Goal: Task Accomplishment & Management: Manage account settings

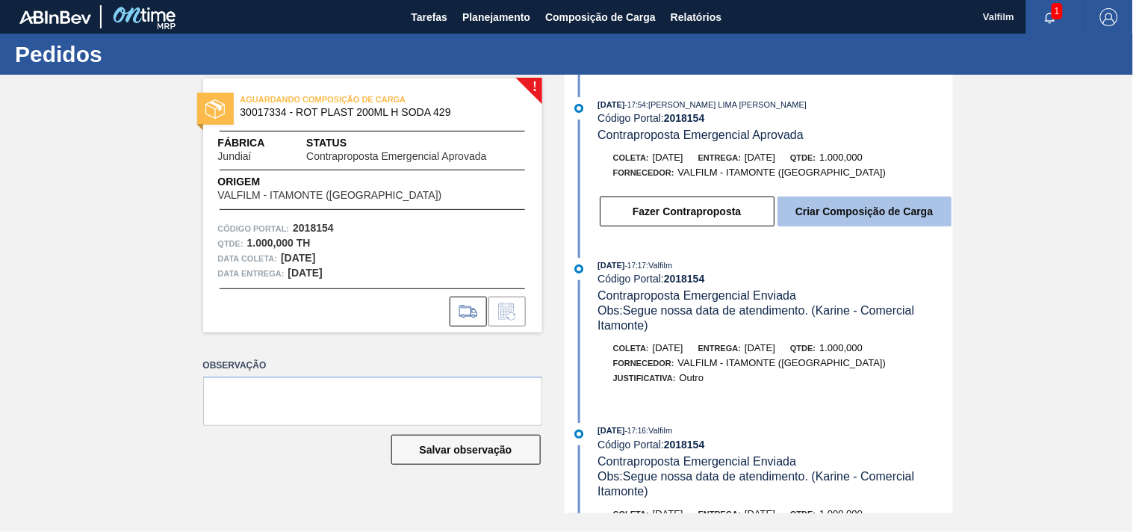
click at [861, 214] on button "Criar Composição de Carga" at bounding box center [865, 212] width 174 height 30
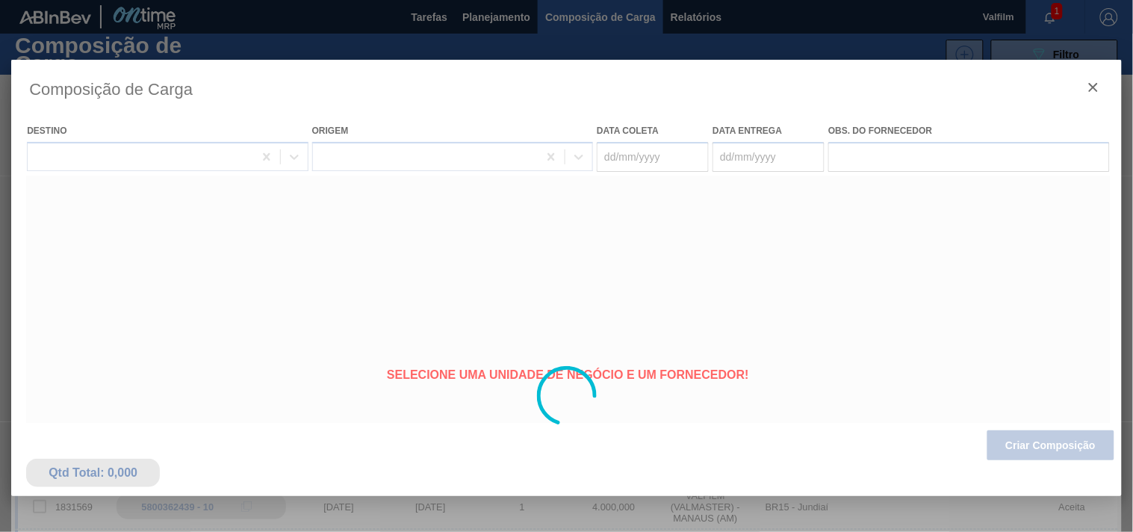
type coleta "27/09/2025"
type entrega "29/09/2025"
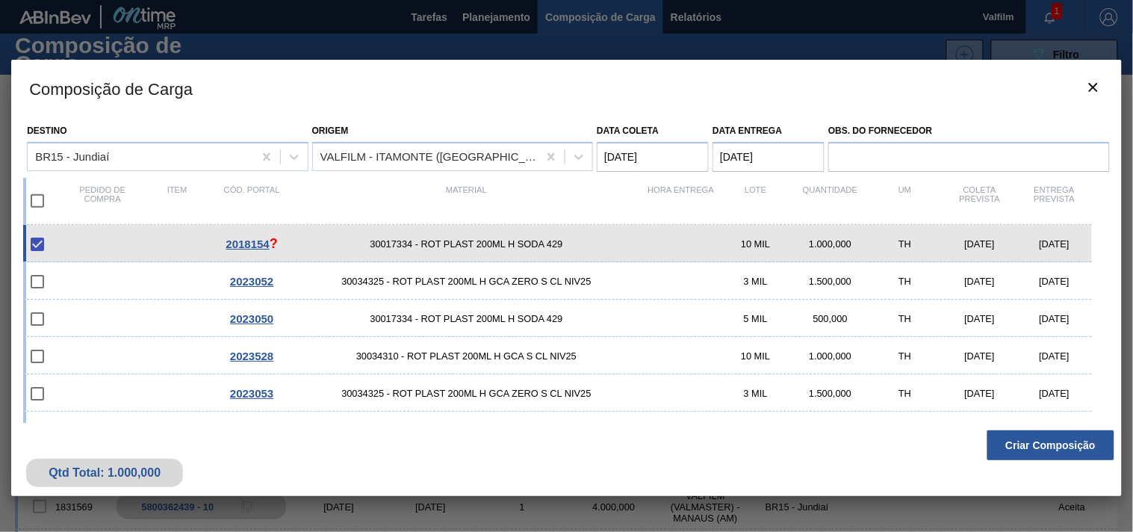
click at [1045, 445] on button "Criar Composição" at bounding box center [1051, 445] width 127 height 30
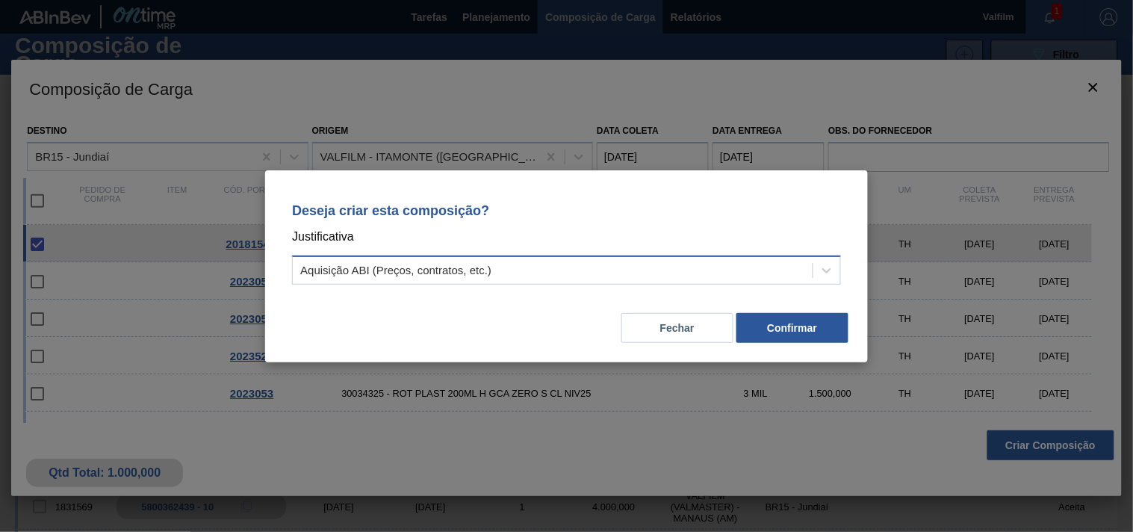
click at [707, 282] on div "Aquisição ABI (Preços, contratos, etc.)" at bounding box center [566, 270] width 549 height 29
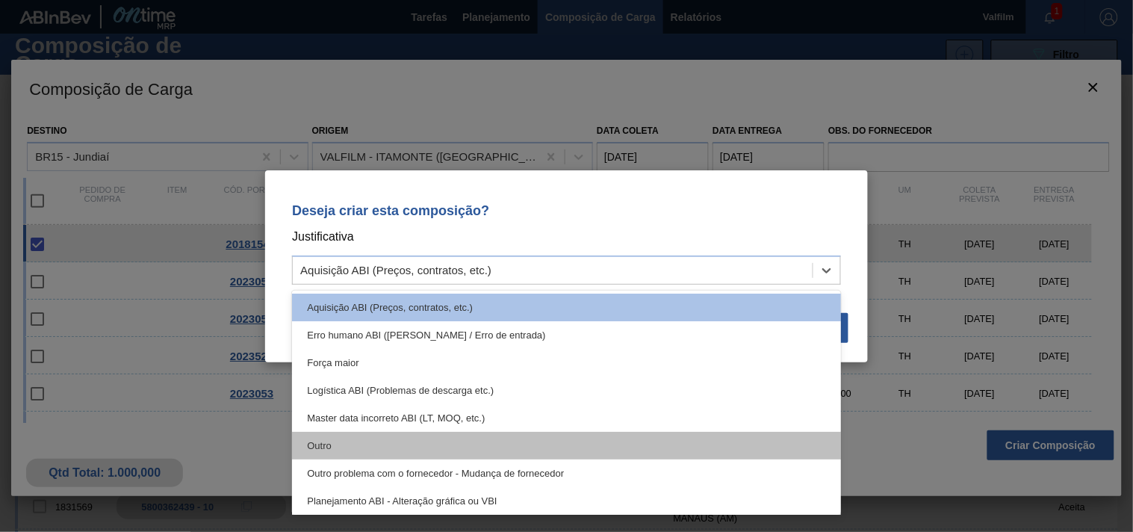
click at [539, 441] on div "Outro" at bounding box center [566, 446] width 549 height 28
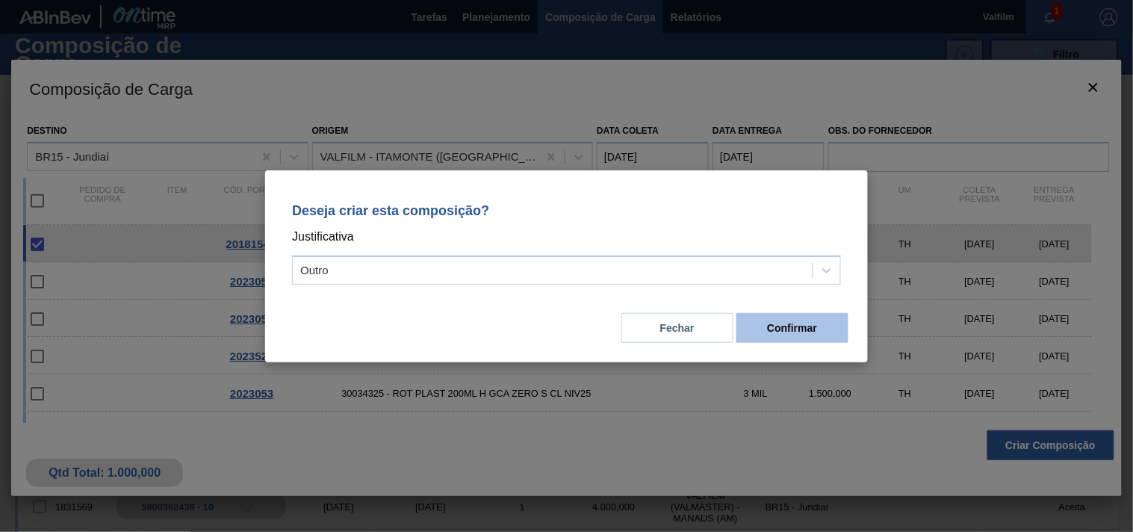
click at [783, 321] on button "Confirmar" at bounding box center [793, 328] width 112 height 30
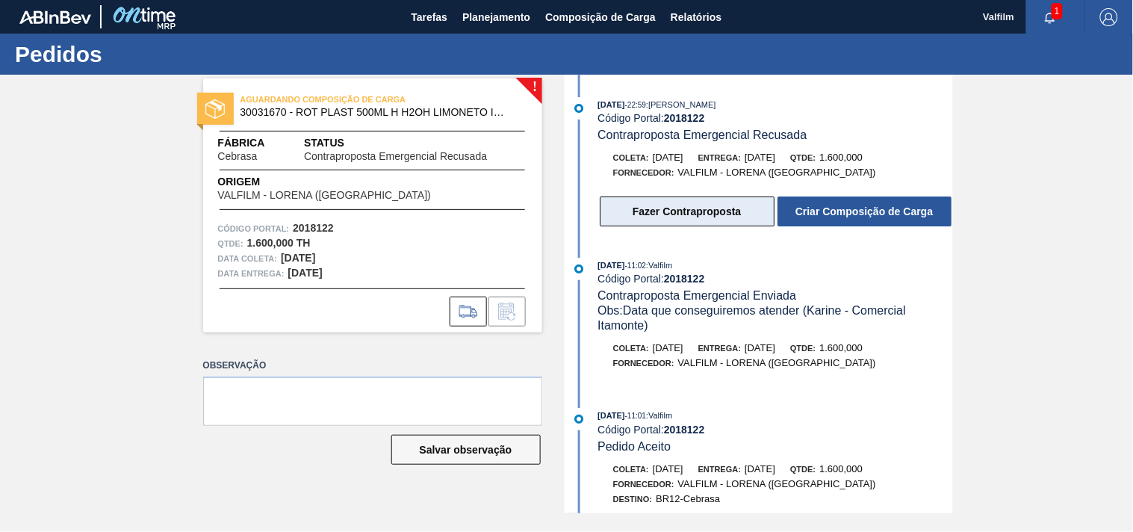
click at [660, 208] on button "Fazer Contraproposta" at bounding box center [687, 212] width 175 height 30
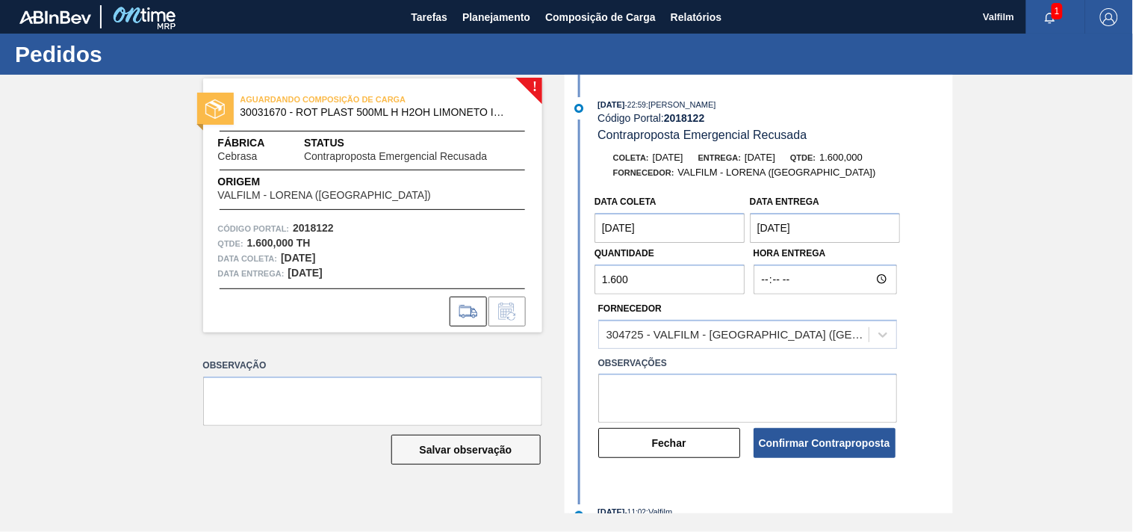
click at [672, 234] on coleta "[DATE]" at bounding box center [670, 228] width 151 height 30
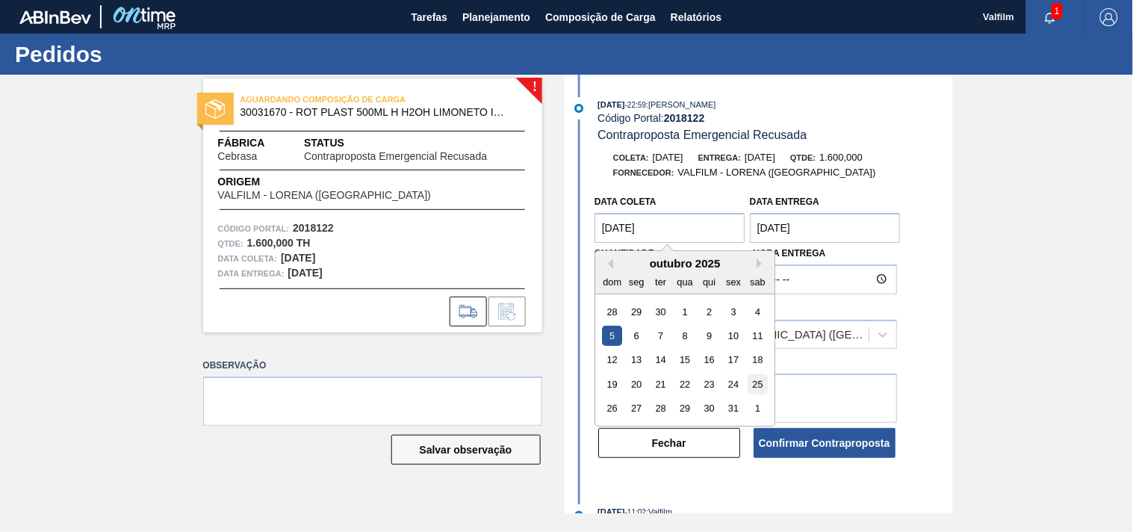
click at [758, 387] on div "25" at bounding box center [758, 384] width 20 height 20
type coleta "25/10/2025"
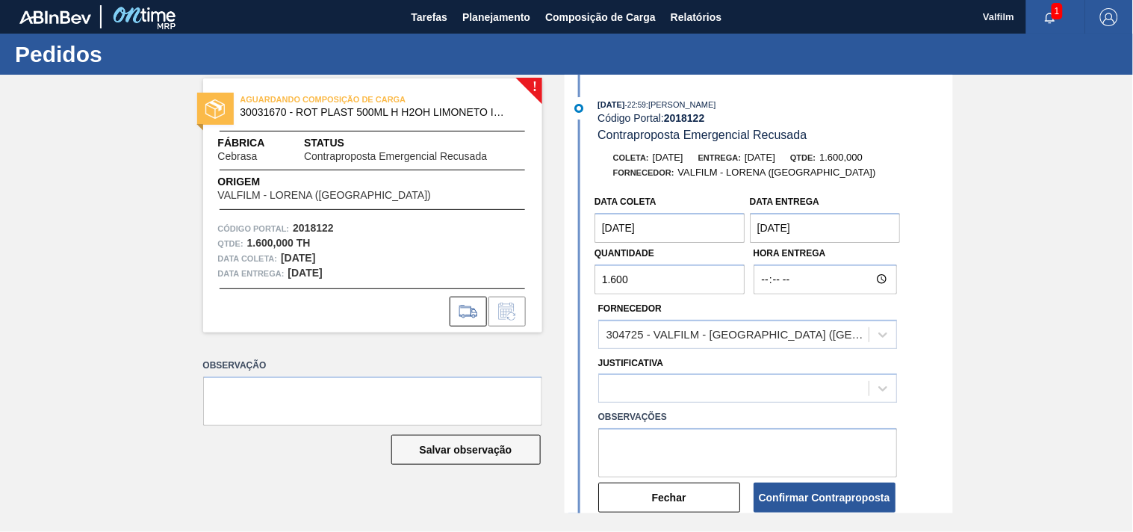
click at [826, 229] on entrega "[DATE]" at bounding box center [825, 228] width 151 height 30
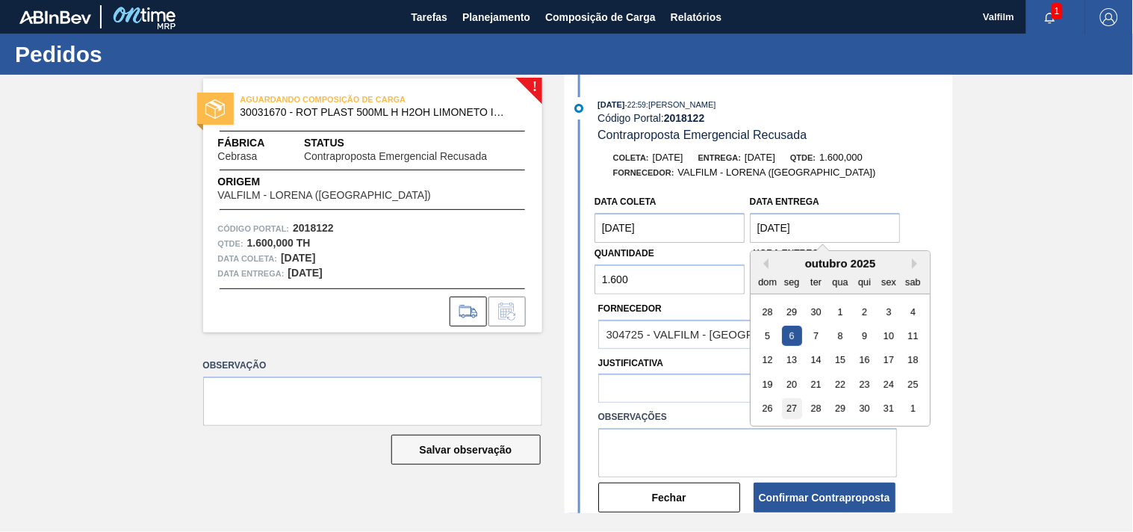
click at [791, 407] on div "27" at bounding box center [792, 408] width 20 height 20
type entrega "27/10/2025"
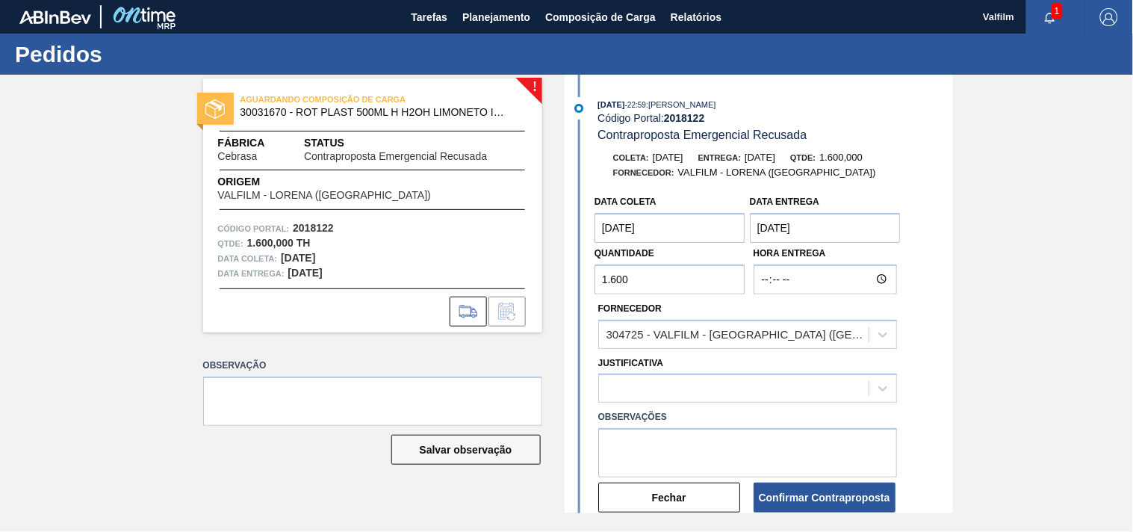
click at [687, 233] on coleta "25/10/2025" at bounding box center [670, 228] width 151 height 30
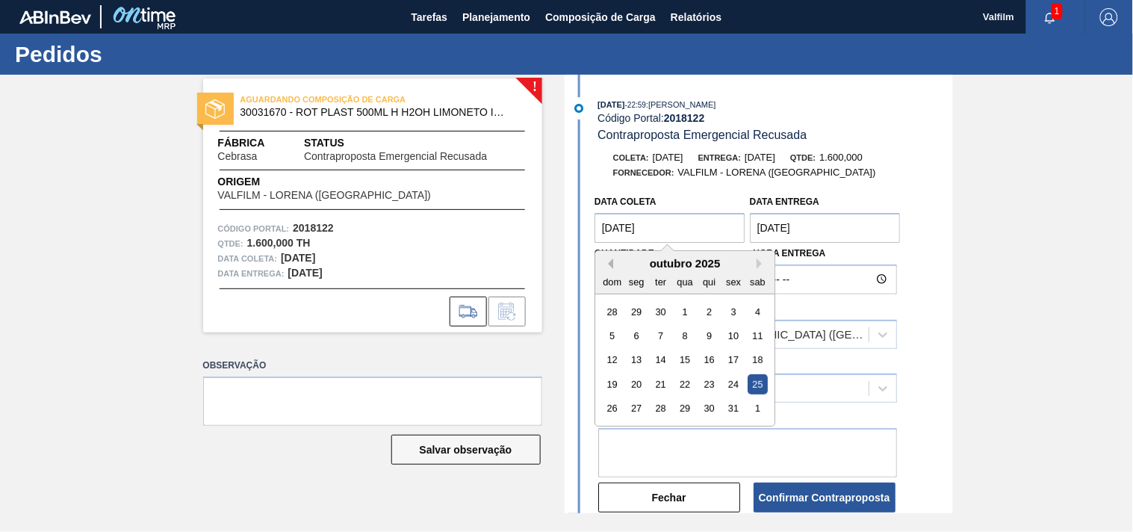
click at [608, 265] on button "Previous Month" at bounding box center [608, 264] width 10 height 10
click at [710, 382] on div "25" at bounding box center [709, 384] width 20 height 20
type coleta "25/09/2025"
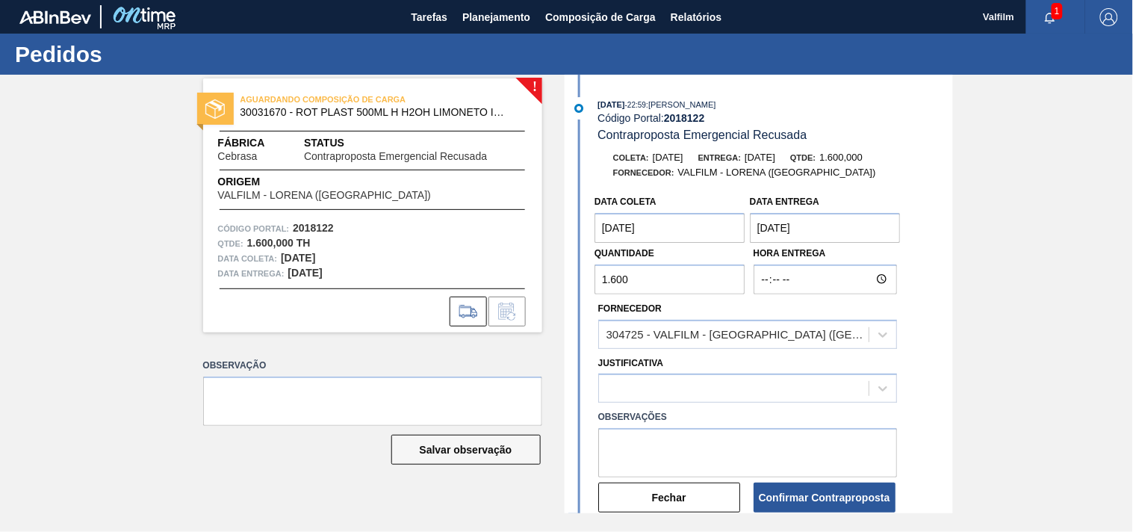
click at [807, 220] on entrega "27/10/2025" at bounding box center [825, 228] width 151 height 30
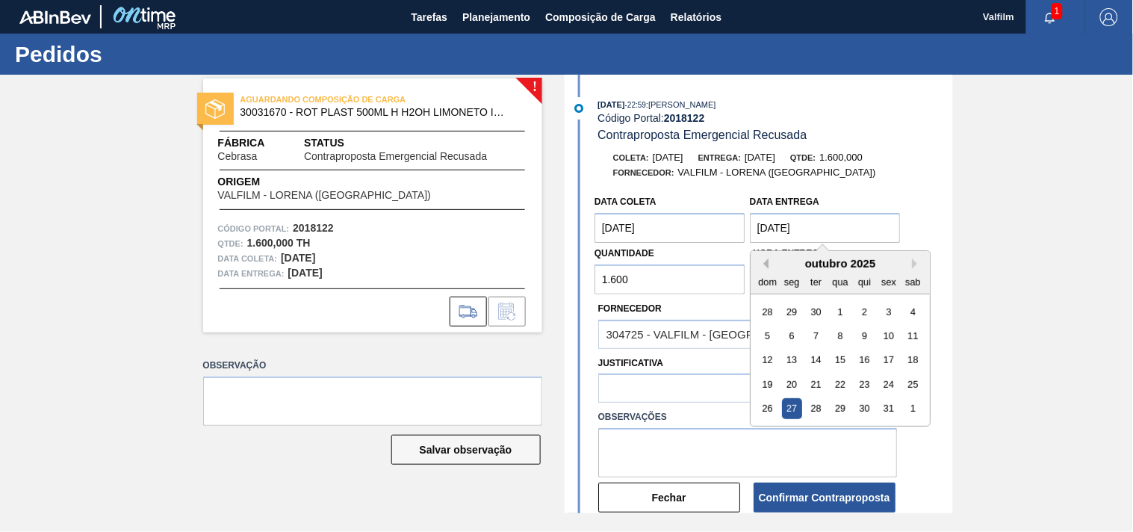
click at [767, 266] on button "Previous Month" at bounding box center [763, 264] width 10 height 10
click at [795, 415] on div "29" at bounding box center [792, 408] width 20 height 20
type entrega "[DATE]"
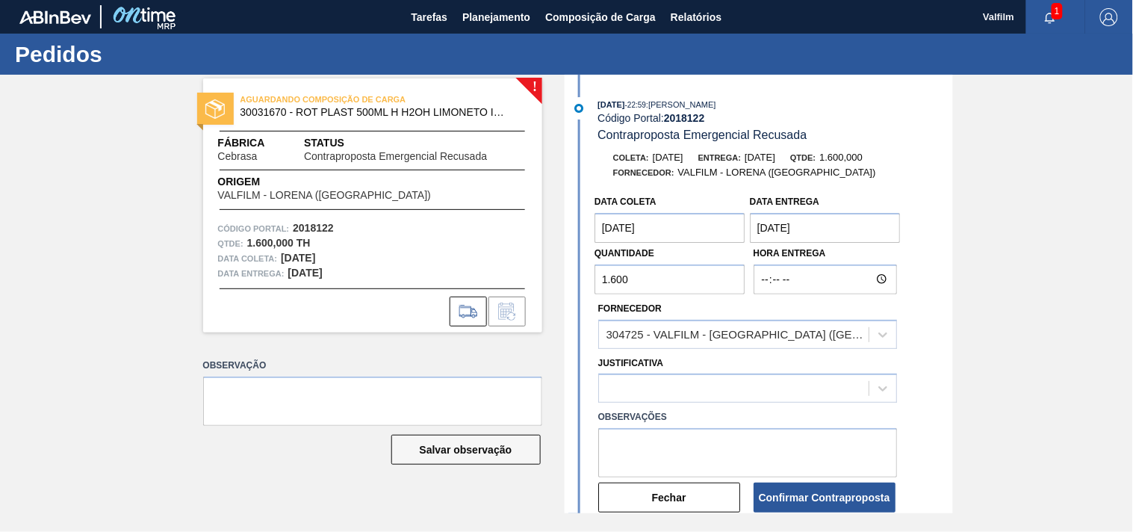
click at [651, 229] on coleta "25/09/2025" at bounding box center [670, 228] width 151 height 30
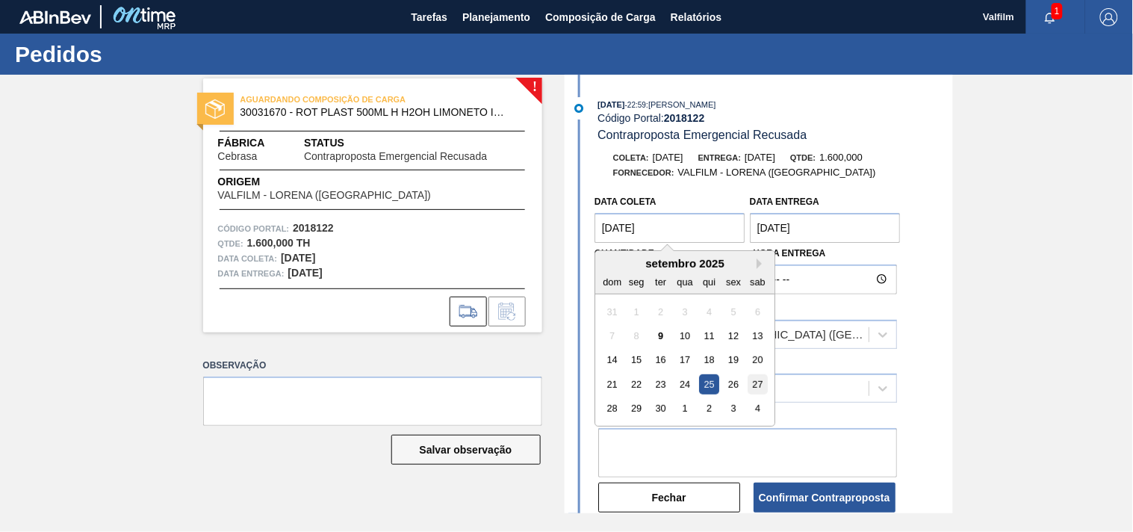
click at [758, 386] on div "27" at bounding box center [758, 384] width 20 height 20
type coleta "[DATE]"
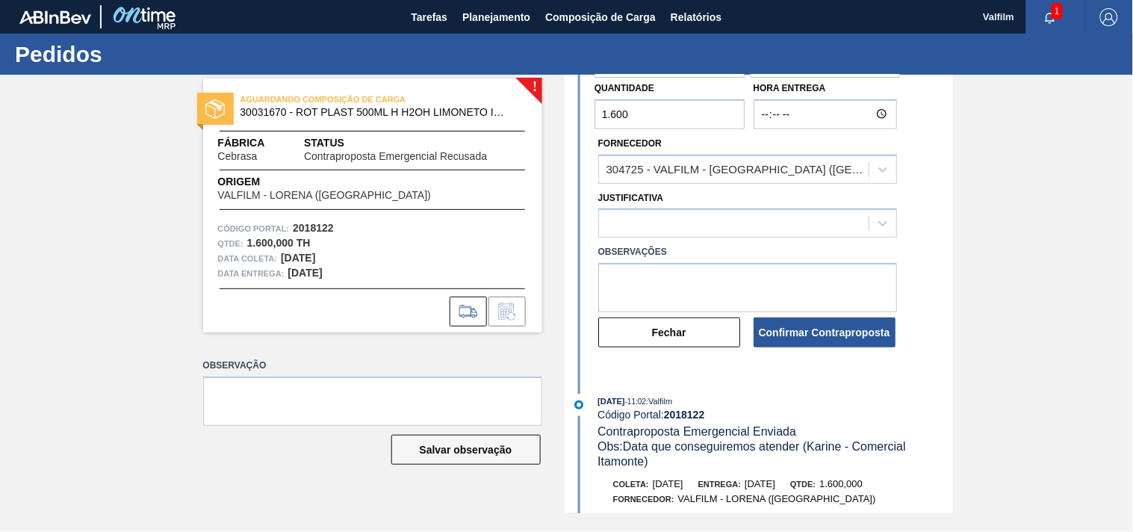
scroll to position [166, 0]
click at [797, 332] on button "Confirmar Contraproposta" at bounding box center [825, 332] width 142 height 30
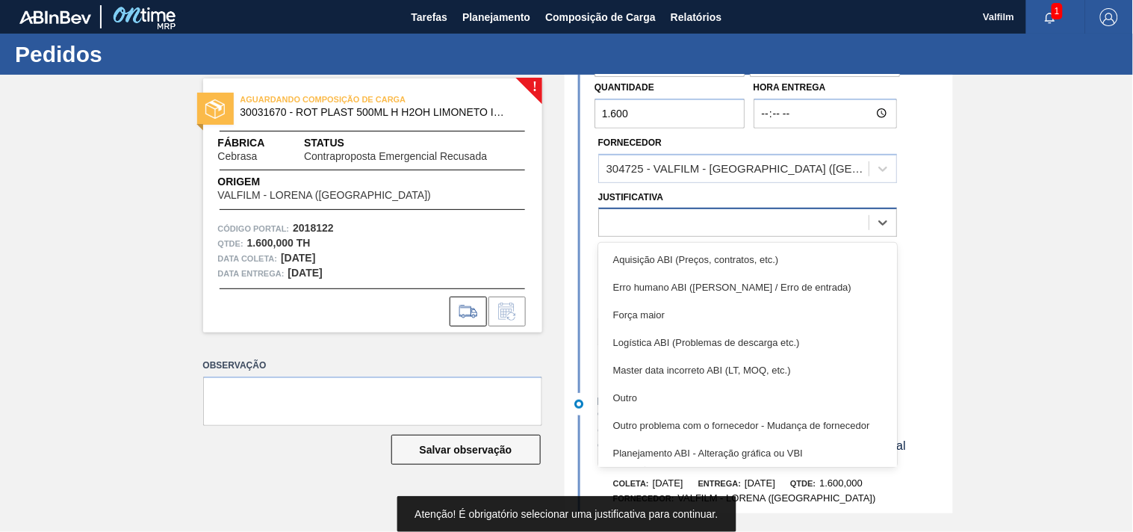
click at [684, 217] on div at bounding box center [734, 223] width 270 height 22
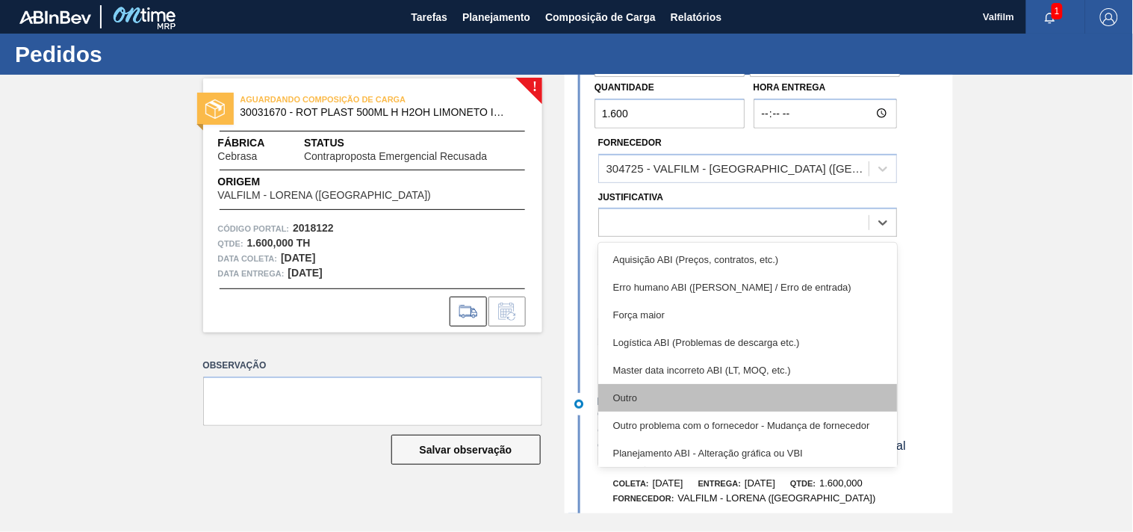
click at [634, 391] on div "Outro" at bounding box center [748, 398] width 299 height 28
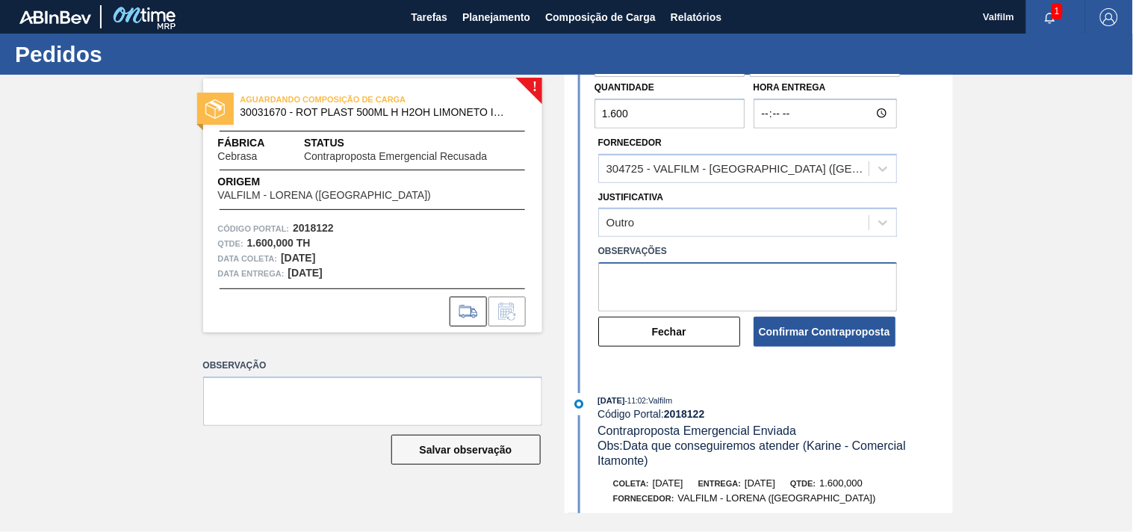
click at [684, 287] on textarea at bounding box center [748, 286] width 299 height 49
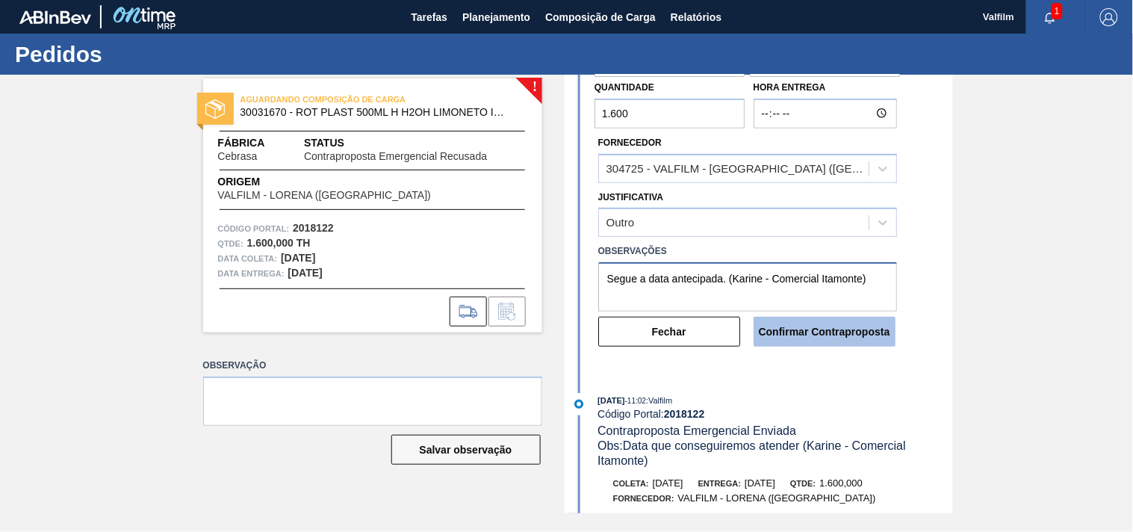
type textarea "Segue a data antecipada. (Karine - Comercial Itamonte)"
click at [818, 338] on button "Confirmar Contraproposta" at bounding box center [825, 332] width 142 height 30
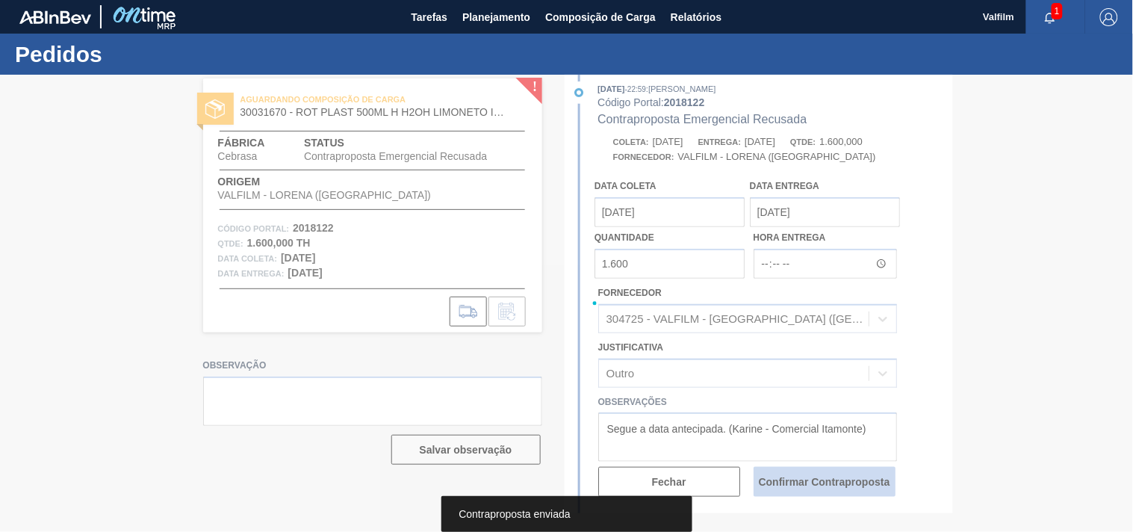
scroll to position [319, 0]
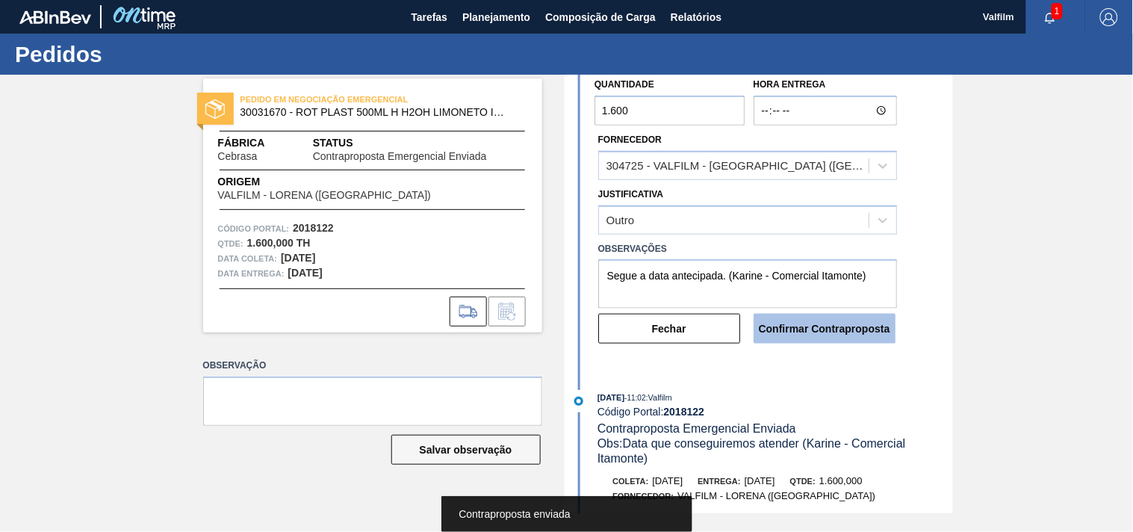
click at [818, 338] on button "Confirmar Contraproposta" at bounding box center [825, 329] width 142 height 30
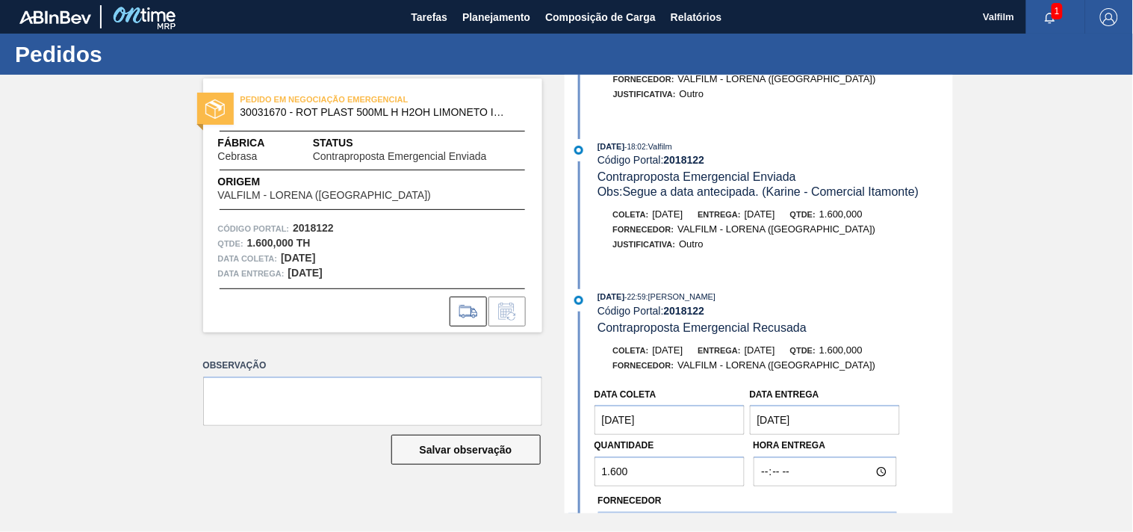
scroll to position [0, 0]
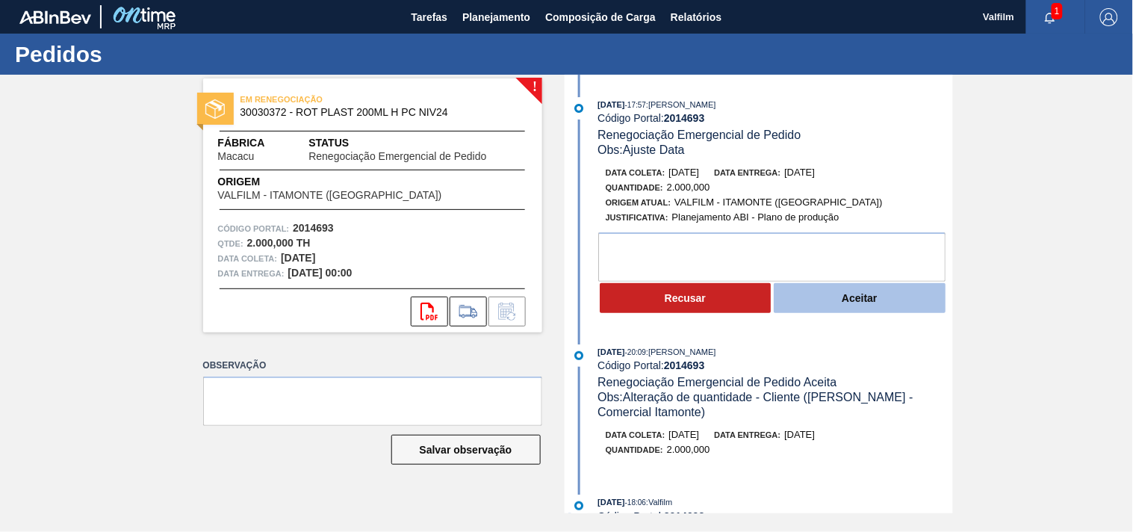
click at [852, 307] on button "Aceitar" at bounding box center [860, 298] width 172 height 30
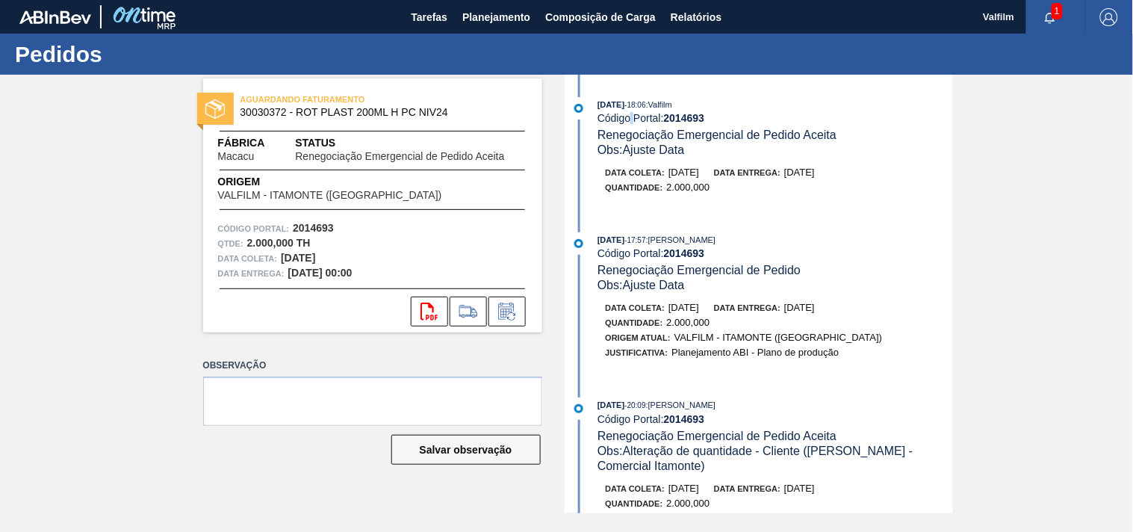
drag, startPoint x: 637, startPoint y: 118, endPoint x: 648, endPoint y: 128, distance: 14.3
click at [639, 120] on div "Código Portal: 2014693" at bounding box center [775, 118] width 355 height 12
drag, startPoint x: 731, startPoint y: 136, endPoint x: 819, endPoint y: 143, distance: 88.4
click at [770, 137] on span "Renegociação Emergencial de Pedido Aceita" at bounding box center [717, 135] width 239 height 13
click at [819, 143] on div "Obs: Ajuste Data" at bounding box center [775, 150] width 355 height 15
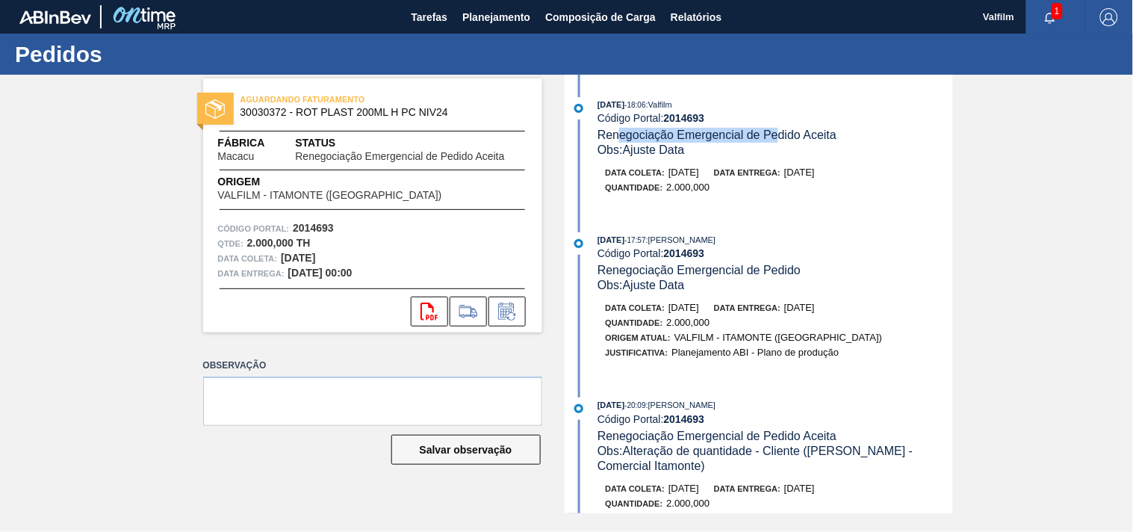
click at [776, 139] on span "Renegociação Emergencial de Pedido Aceita" at bounding box center [717, 135] width 239 height 13
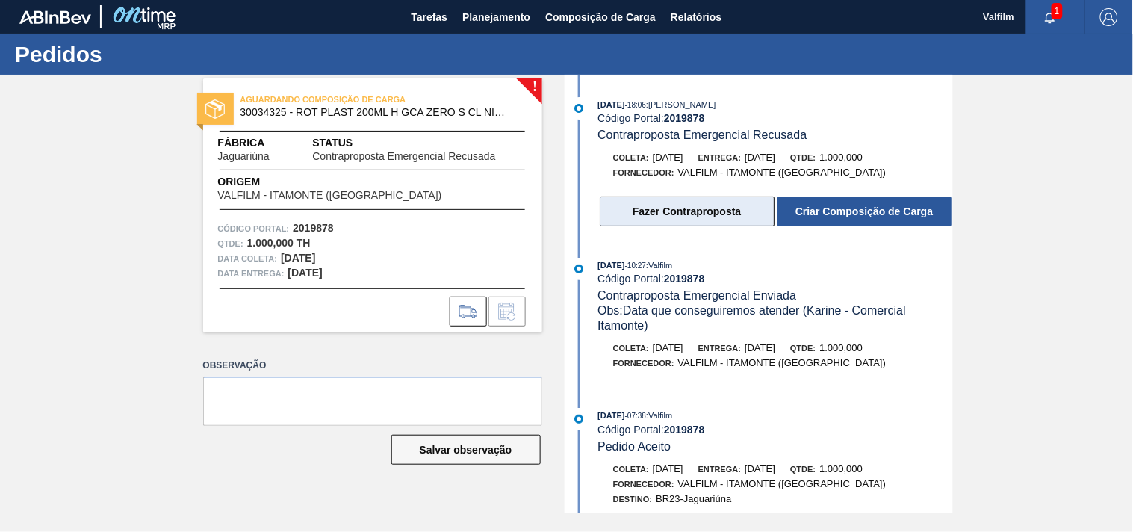
click at [678, 211] on button "Fazer Contraproposta" at bounding box center [687, 212] width 175 height 30
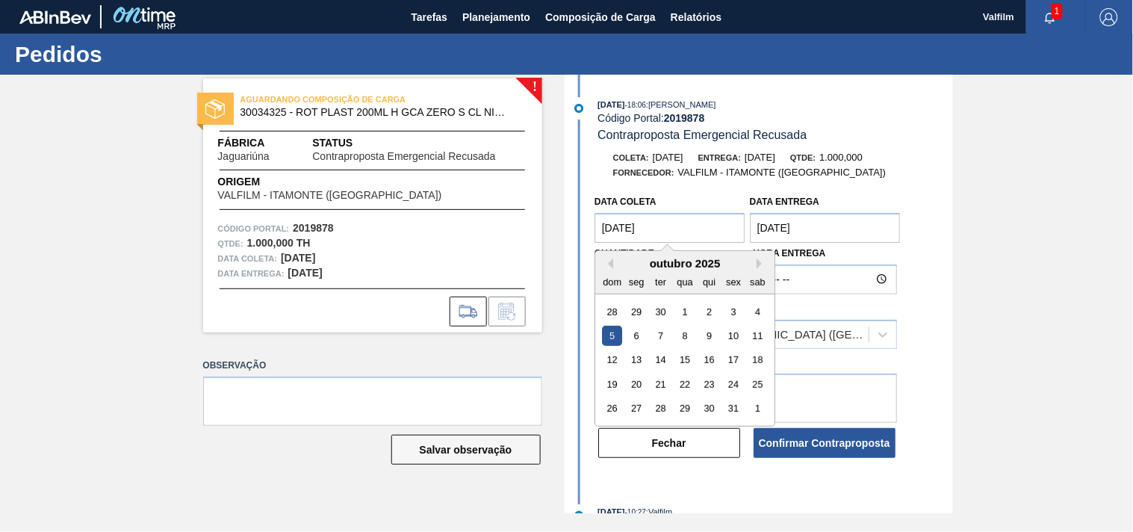
click at [681, 233] on coleta "[DATE]" at bounding box center [670, 228] width 151 height 30
click at [661, 408] on div "28" at bounding box center [661, 408] width 20 height 20
type coleta "[DATE]"
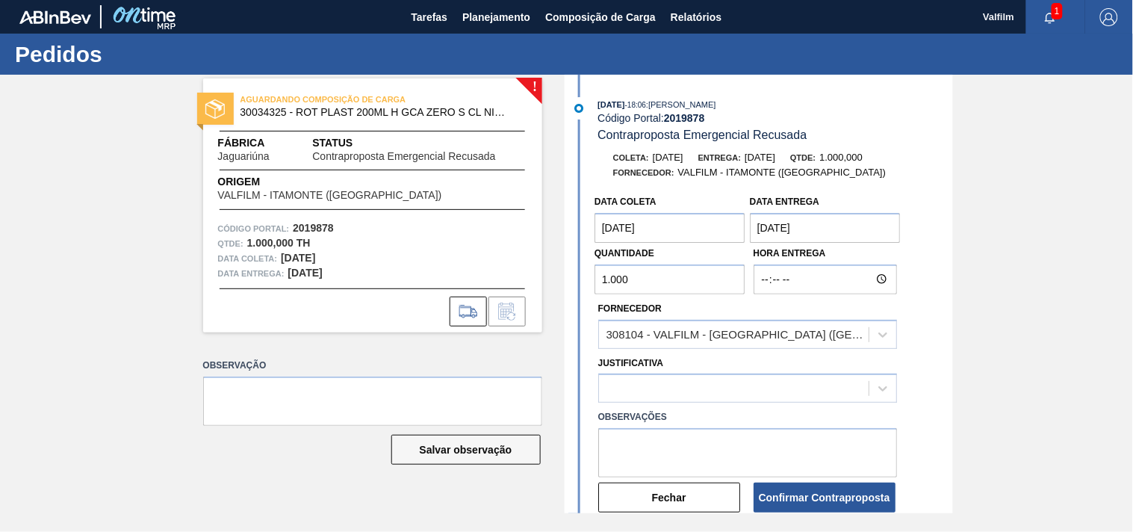
click at [799, 229] on entrega "[DATE]" at bounding box center [825, 228] width 151 height 30
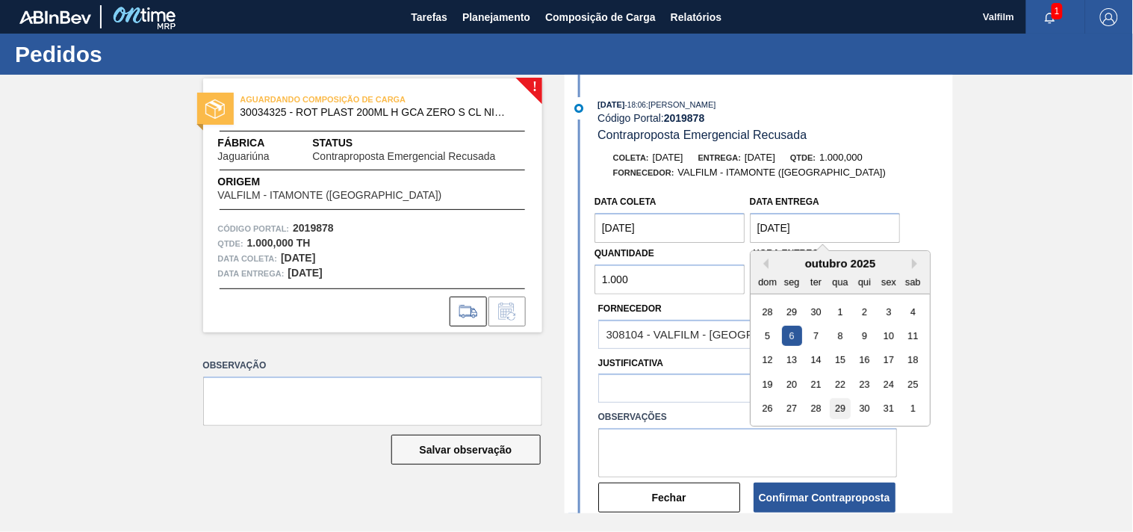
click at [845, 408] on div "29" at bounding box center [840, 408] width 20 height 20
type entrega "[DATE]"
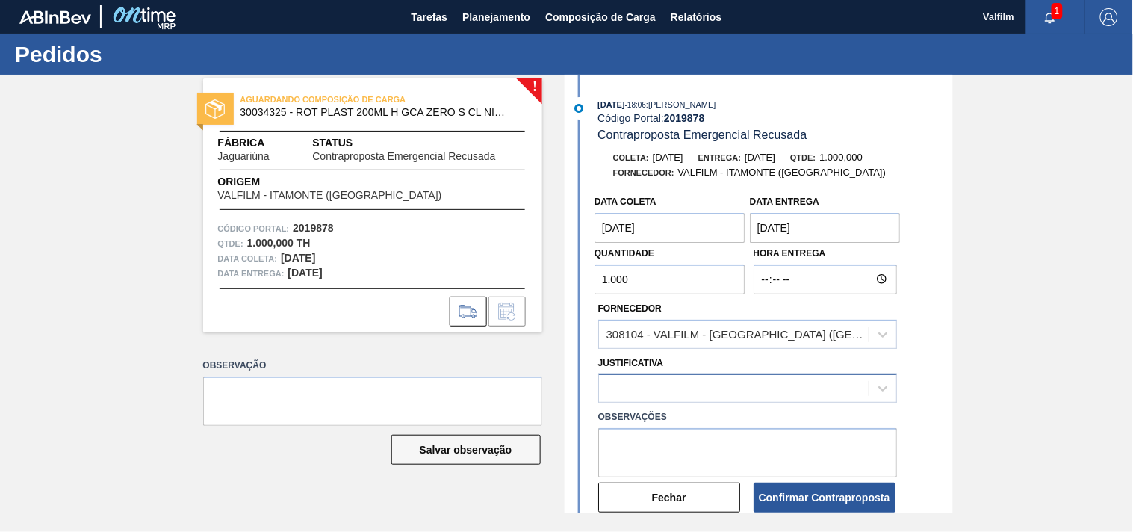
click at [698, 389] on div at bounding box center [734, 389] width 270 height 22
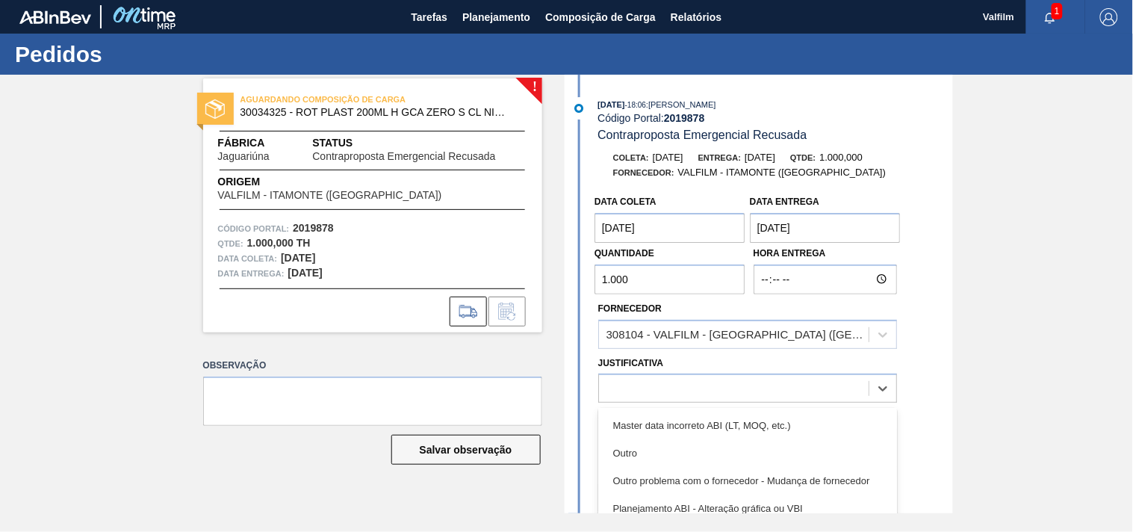
scroll to position [83, 0]
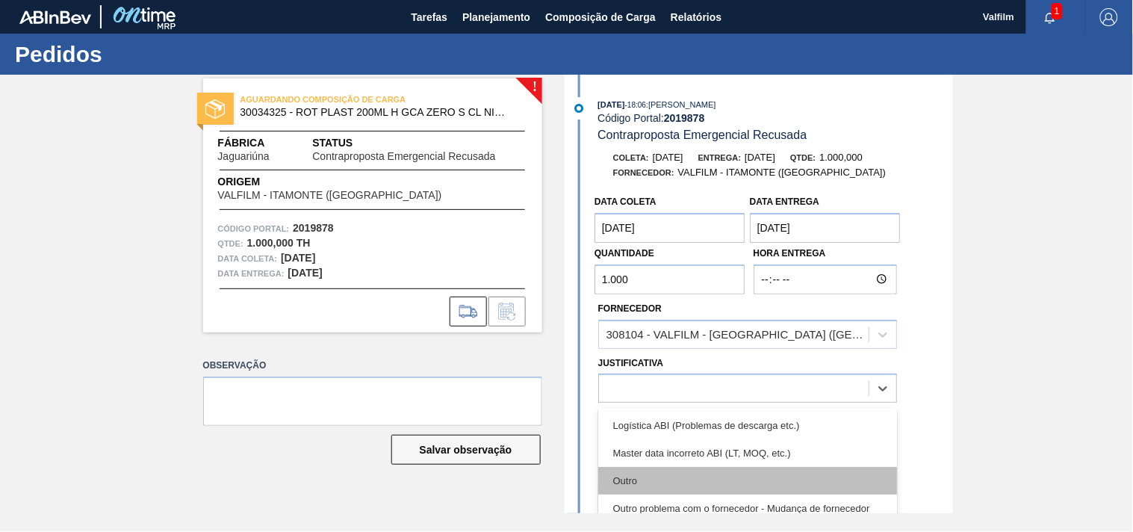
click at [660, 478] on div "Outro" at bounding box center [748, 481] width 299 height 28
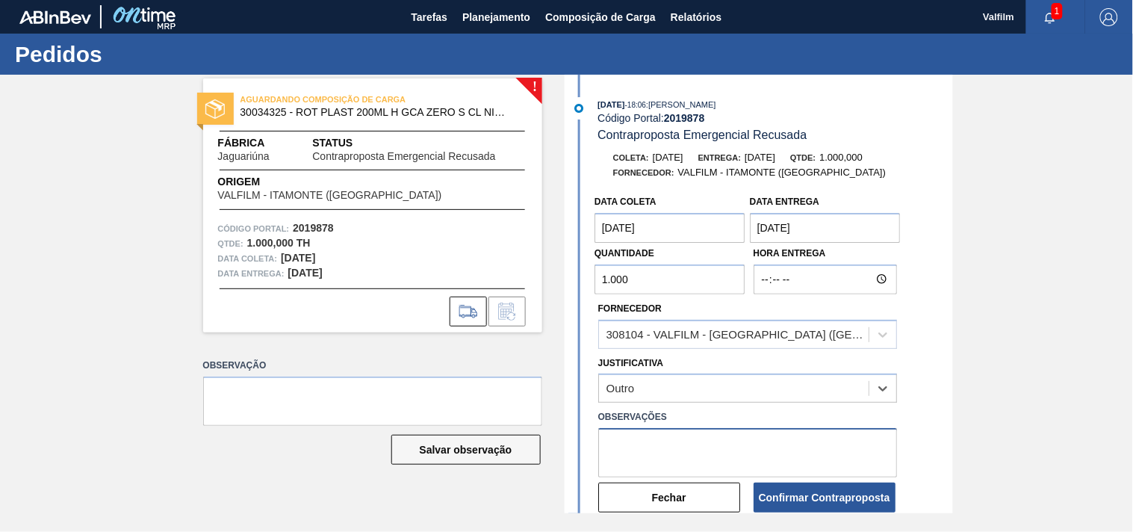
click at [661, 438] on textarea at bounding box center [748, 452] width 299 height 49
type textarea "N"
type textarea "S"
drag, startPoint x: 678, startPoint y: 441, endPoint x: 759, endPoint y: 445, distance: 81.6
click at [744, 444] on textarea "Data antecipada alinhada por e-mail. (Karine - Comercial Itamonte)" at bounding box center [748, 452] width 299 height 49
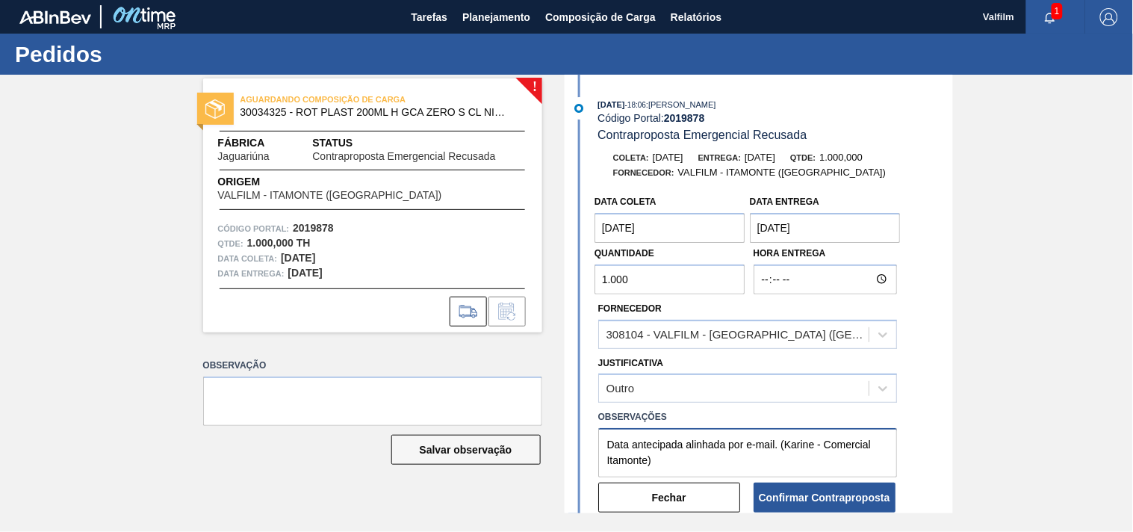
click at [759, 445] on textarea "Data antecipada alinhada por e-mail. (Karine - Comercial Itamonte)" at bounding box center [748, 452] width 299 height 49
drag, startPoint x: 584, startPoint y: 450, endPoint x: 615, endPoint y: 444, distance: 31.2
click at [588, 445] on div "Data coleta [DATE] Data entrega [DATE] Quantidade 1.000 Hora Entrega Fornecedor…" at bounding box center [761, 351] width 385 height 327
type textarea "Data antecipada alinhada por e-mail. (Karine - Comercial Itamonte)"
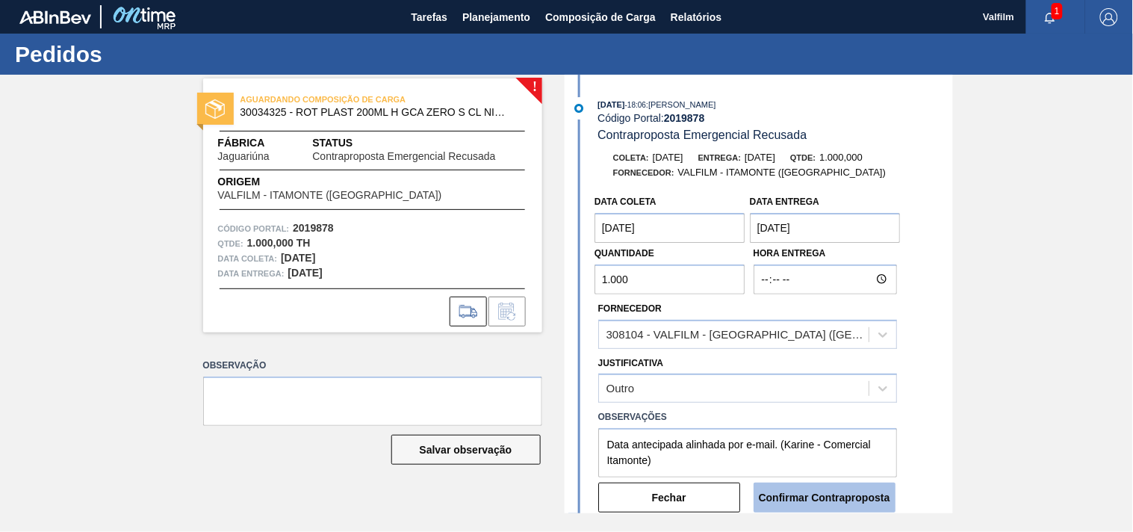
click at [844, 499] on button "Confirmar Contraproposta" at bounding box center [825, 498] width 142 height 30
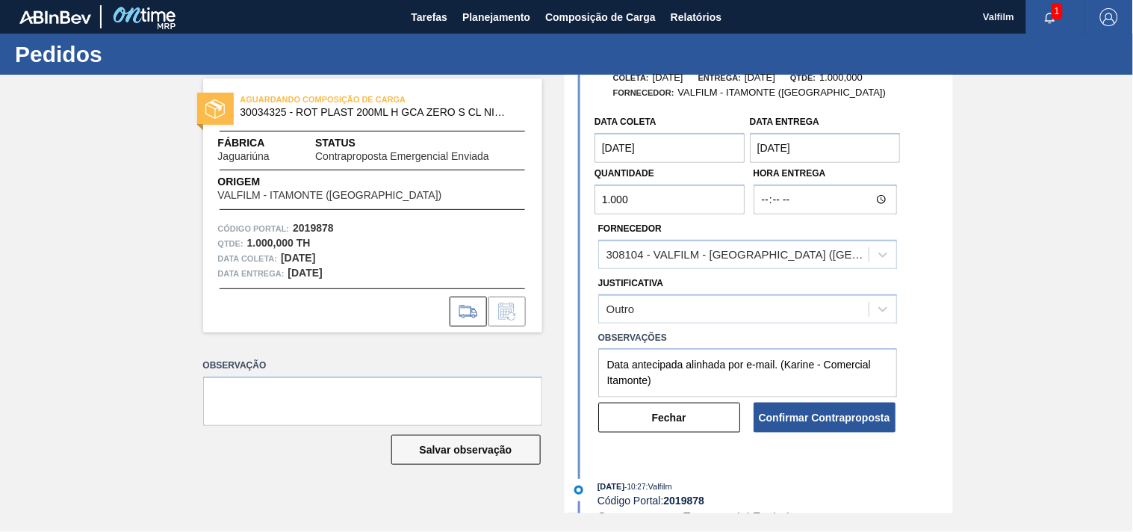
scroll to position [249, 0]
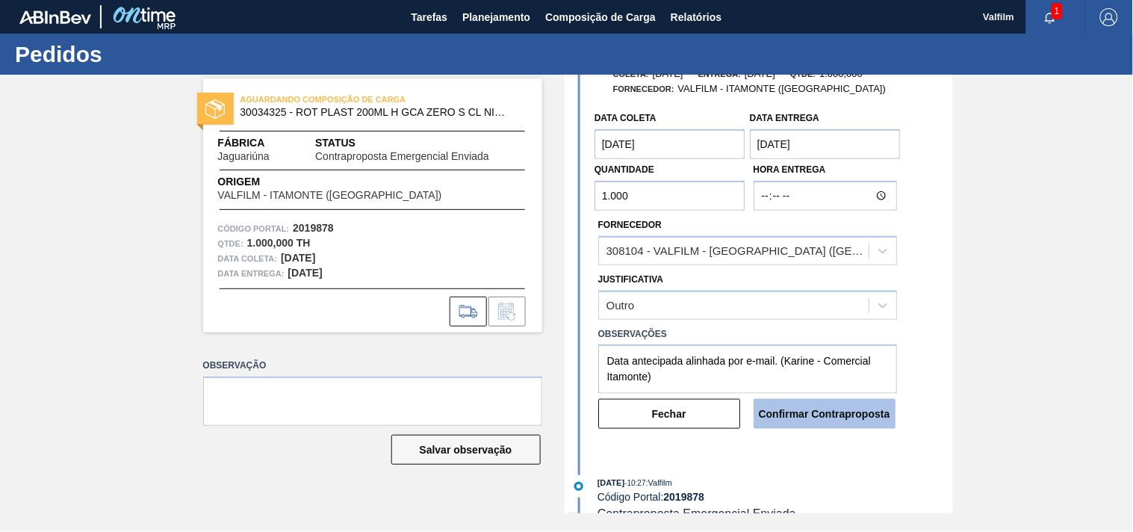
click at [828, 413] on button "Confirmar Contraproposta" at bounding box center [825, 414] width 142 height 30
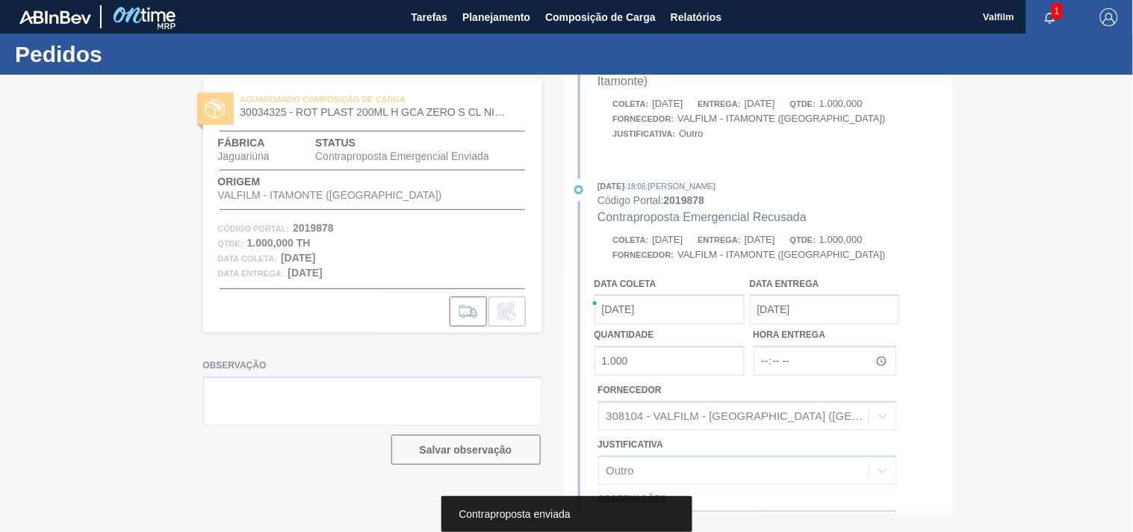
scroll to position [417, 0]
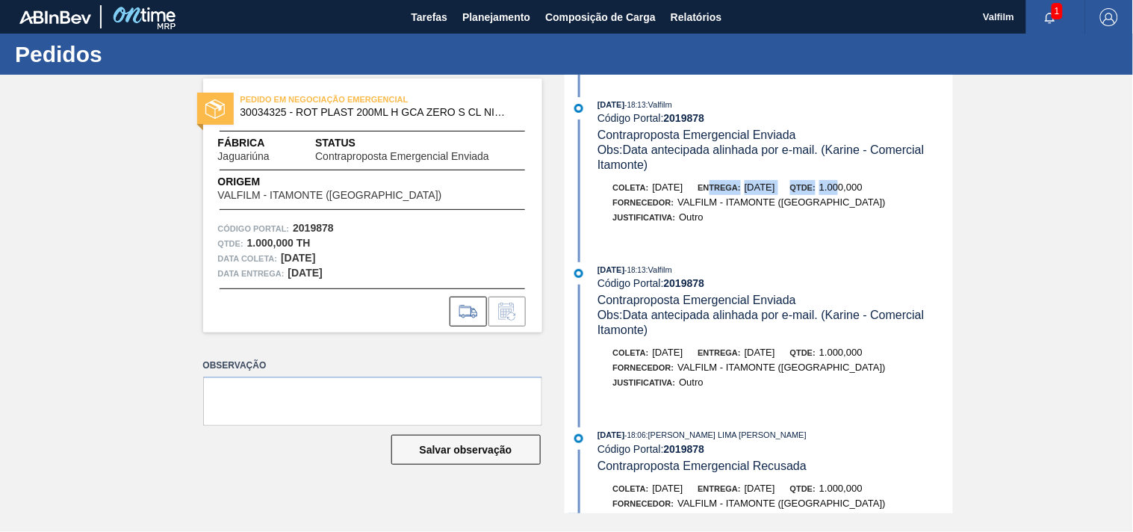
drag, startPoint x: 729, startPoint y: 190, endPoint x: 874, endPoint y: 189, distance: 145.7
click at [874, 189] on div "[PERSON_NAME]: [DATE] Entrega: [DATE] Qtde: 1.000,000" at bounding box center [776, 187] width 355 height 15
click at [863, 189] on span "1.000,000" at bounding box center [841, 187] width 43 height 11
click at [688, 289] on strong "2019878" at bounding box center [684, 283] width 41 height 12
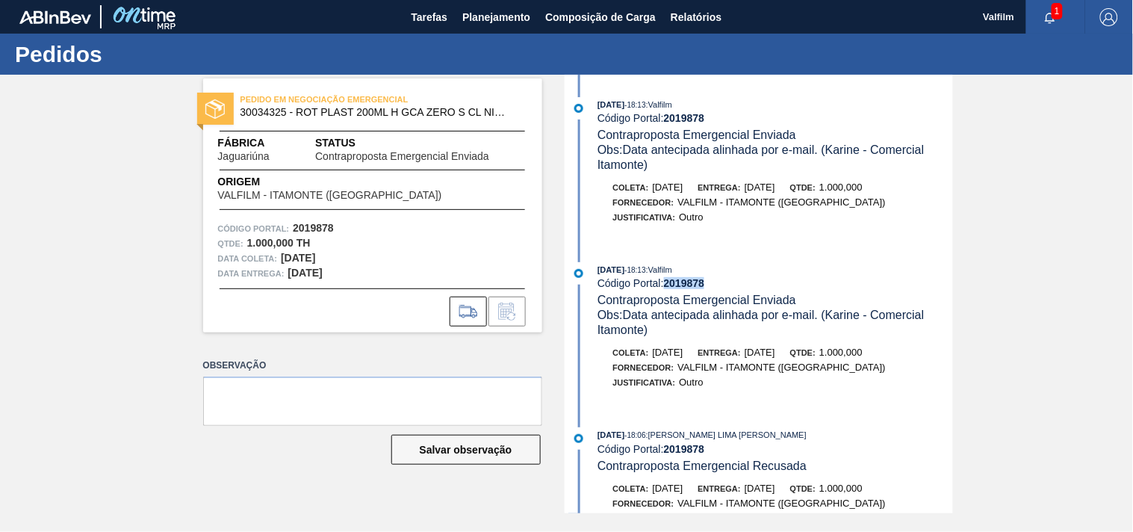
click at [688, 289] on strong "2019878" at bounding box center [684, 283] width 41 height 12
copy strong "2019878"
